Goal: Navigation & Orientation: Find specific page/section

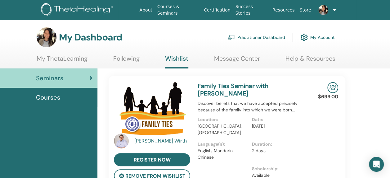
click at [335, 11] on link at bounding box center [326, 10] width 25 height 20
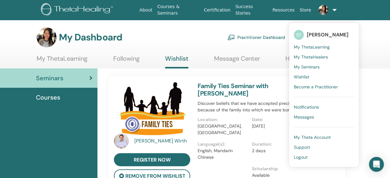
click at [306, 65] on span "My Seminars" at bounding box center [307, 67] width 26 height 6
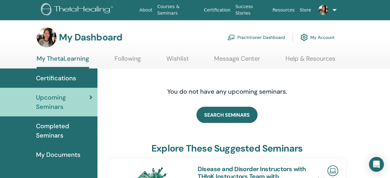
click at [333, 11] on link at bounding box center [326, 10] width 25 height 20
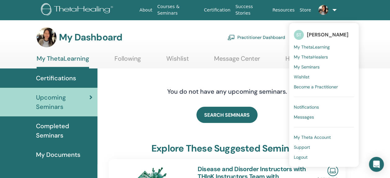
click at [319, 56] on span "My ThetaHealers" at bounding box center [311, 57] width 34 height 6
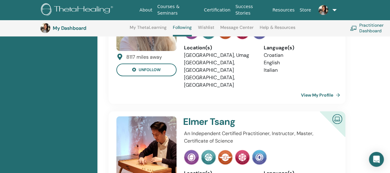
scroll to position [1538, 0]
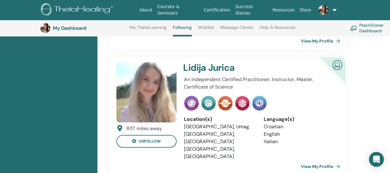
scroll to position [1476, 0]
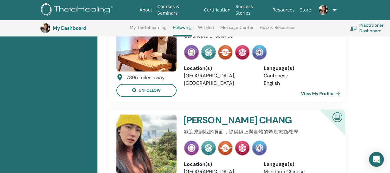
scroll to position [1651, 0]
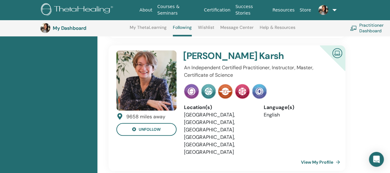
scroll to position [1352, 0]
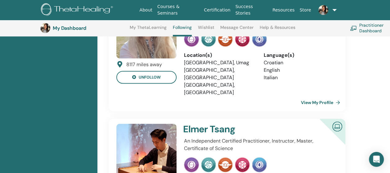
scroll to position [1569, 0]
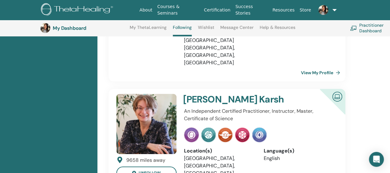
scroll to position [1359, 0]
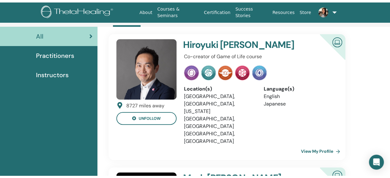
scroll to position [0, 0]
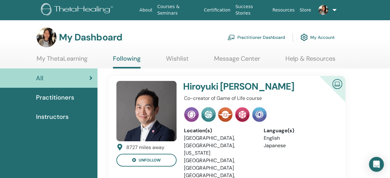
click at [173, 60] on link "Wishlist" at bounding box center [177, 61] width 23 height 12
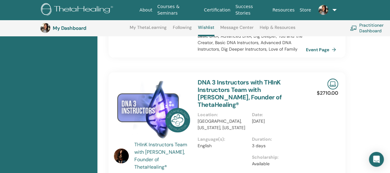
scroll to position [979, 0]
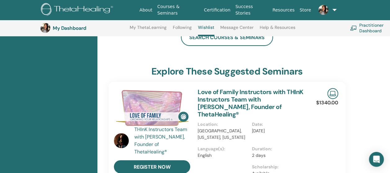
click at [366, 28] on link "Practitioner Dashboard" at bounding box center [376, 28] width 52 height 14
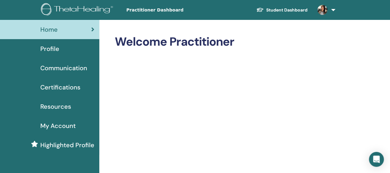
click at [167, 11] on span "Practitioner Dashboard" at bounding box center [172, 10] width 93 height 7
click at [62, 48] on div "Profile" at bounding box center [49, 48] width 89 height 9
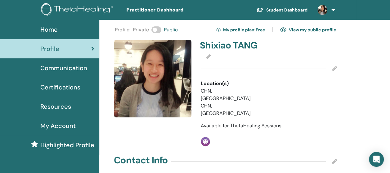
click at [308, 29] on link "View my public profile" at bounding box center [308, 30] width 56 height 10
